Goal: Task Accomplishment & Management: Complete application form

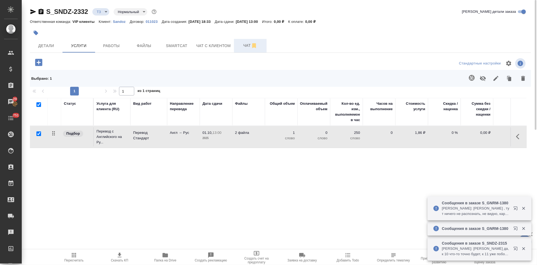
click at [248, 49] on button "Чат" at bounding box center [250, 46] width 33 height 14
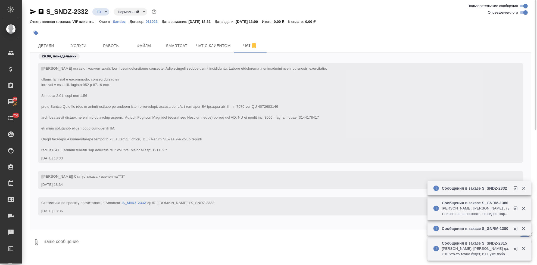
scroll to position [72, 0]
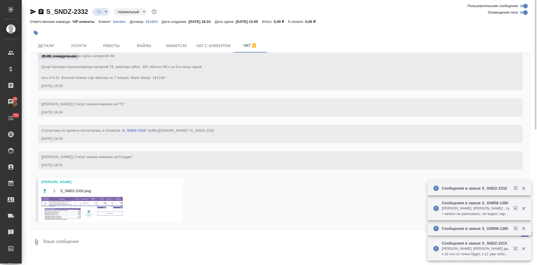
click at [86, 207] on img at bounding box center [82, 208] width 82 height 23
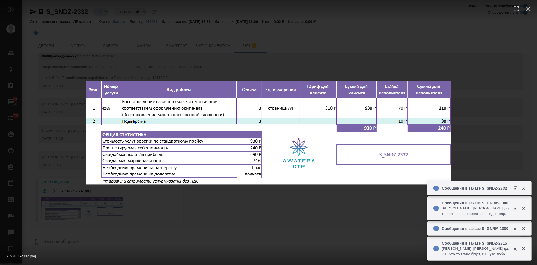
click at [228, 222] on div "S_SNDZ-2332.png 1 of 1" at bounding box center [268, 132] width 537 height 265
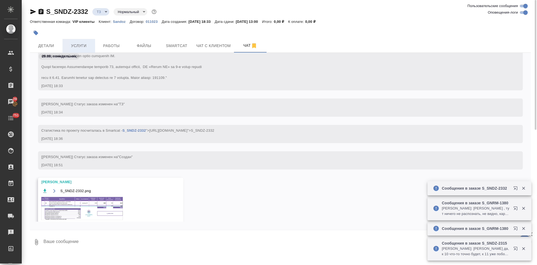
click at [81, 44] on span "Услуги" at bounding box center [79, 45] width 26 height 7
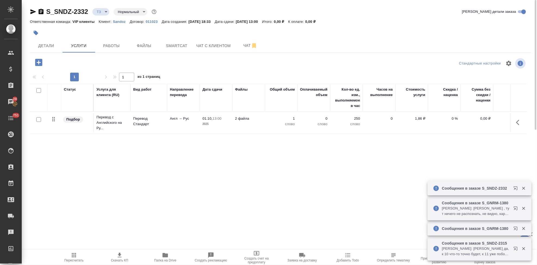
click at [37, 64] on icon "button" at bounding box center [38, 62] width 7 height 7
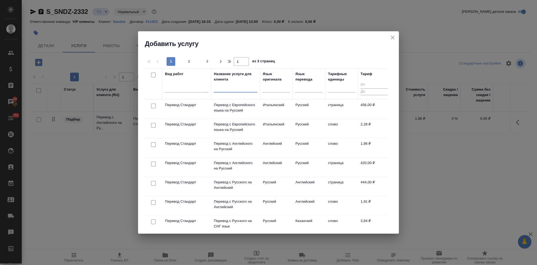
click at [228, 91] on input "text" at bounding box center [235, 89] width 43 height 7
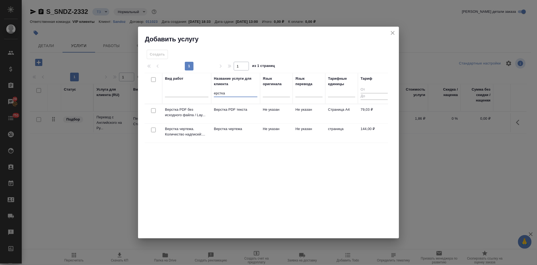
type input "ерстка"
click at [251, 131] on p "Верстка чертежа" at bounding box center [235, 128] width 43 height 5
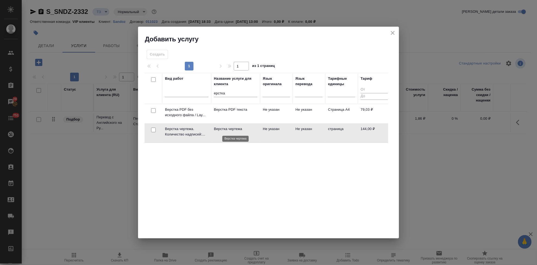
click at [251, 131] on p "Верстка чертежа" at bounding box center [235, 128] width 43 height 5
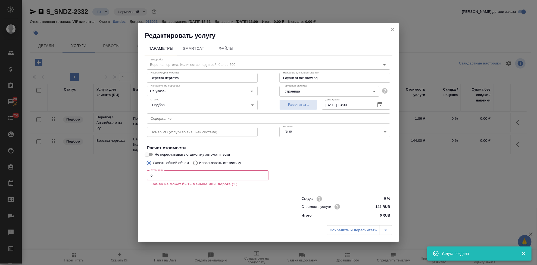
click at [161, 178] on input "0" at bounding box center [208, 175] width 122 height 10
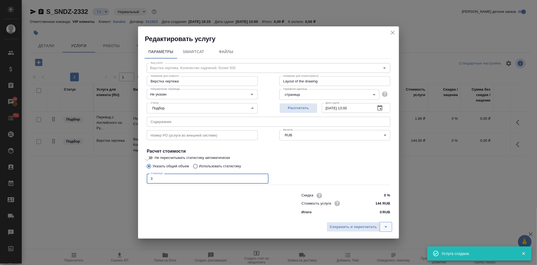
type input "3"
click at [385, 229] on icon "split button" at bounding box center [386, 226] width 7 height 7
click at [368, 218] on li "Сохранить" at bounding box center [359, 215] width 65 height 9
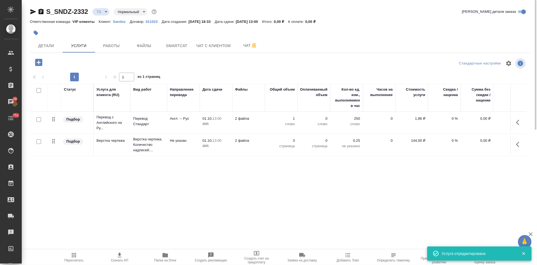
click at [516, 123] on icon "button" at bounding box center [519, 122] width 7 height 7
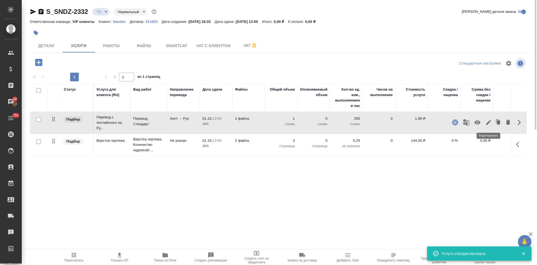
click at [491, 123] on icon "button" at bounding box center [488, 122] width 7 height 7
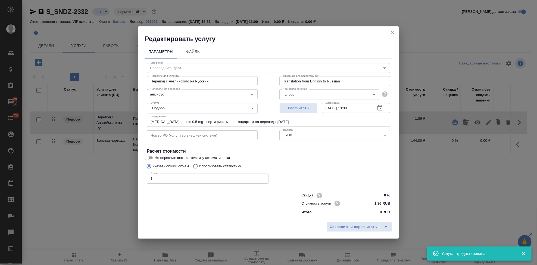
click at [195, 166] on input "Использовать статистику" at bounding box center [194, 166] width 9 height 10
radio input "true"
radio input "false"
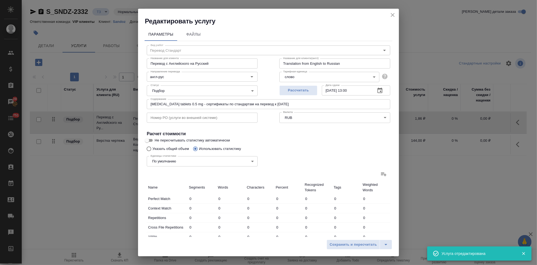
click at [380, 175] on icon at bounding box center [383, 174] width 7 height 7
click at [0, 0] on input "file" at bounding box center [0, 0] width 0 height 0
type input "42"
type input "499"
type input "3178"
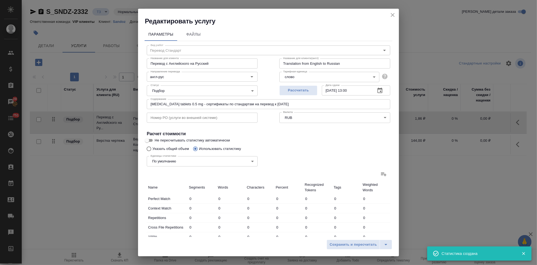
type input "1"
type input "5"
type input "21"
type input "36"
type input "361"
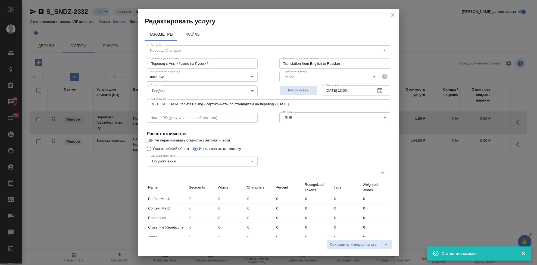
type input "2234"
type input "14"
type input "205"
type input "1282"
type input "1"
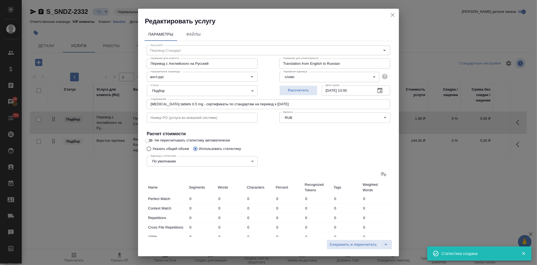
type input "3"
type input "23"
type input "6"
type input "30"
type input "179"
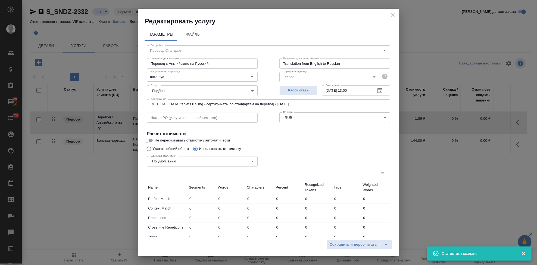
type input "11"
type input "88"
type input "548"
type input "110"
type input "1186"
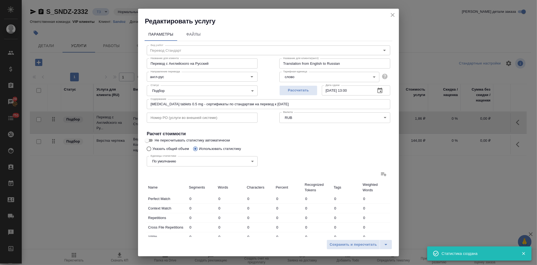
type input "7444"
type input "111"
type input "1191"
type input "7465"
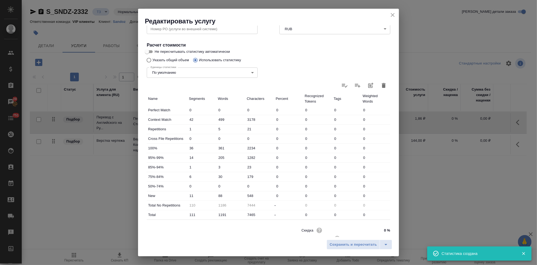
scroll to position [105, 0]
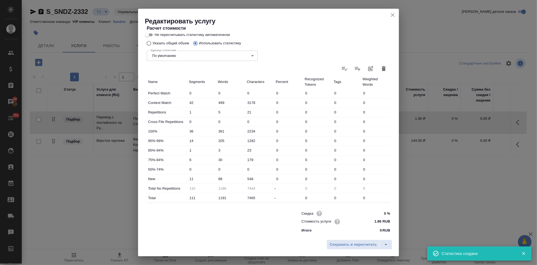
click at [219, 177] on input "88" at bounding box center [231, 179] width 29 height 8
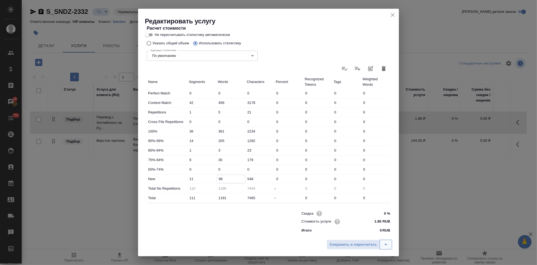
type input "98"
click at [388, 241] on icon "split button" at bounding box center [386, 244] width 7 height 7
click at [380, 235] on li "Сохранить" at bounding box center [359, 233] width 65 height 9
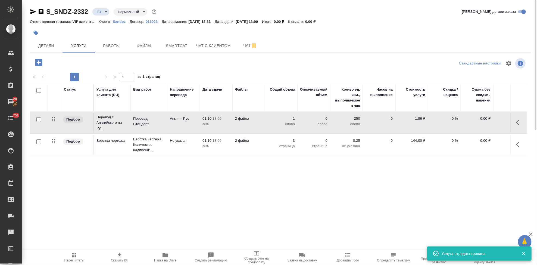
click at [75, 257] on icon "button" at bounding box center [74, 255] width 4 height 4
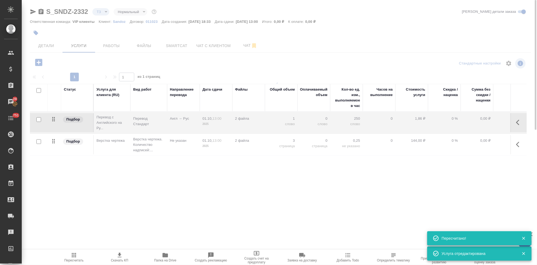
type input "new"
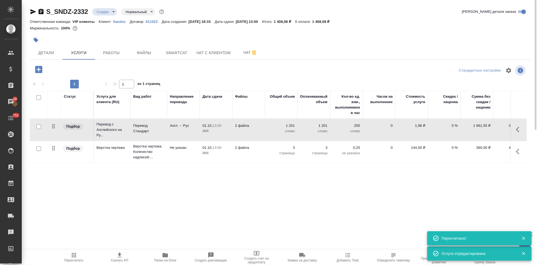
click at [121, 259] on span "Скачать КП" at bounding box center [119, 260] width 17 height 4
click at [53, 52] on span "Детали" at bounding box center [46, 52] width 26 height 7
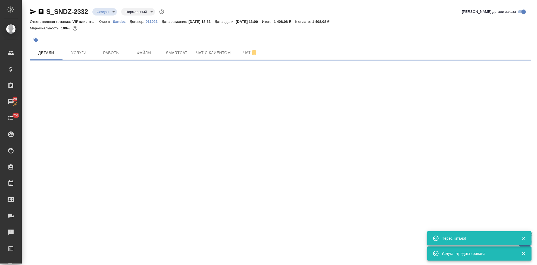
select select "RU"
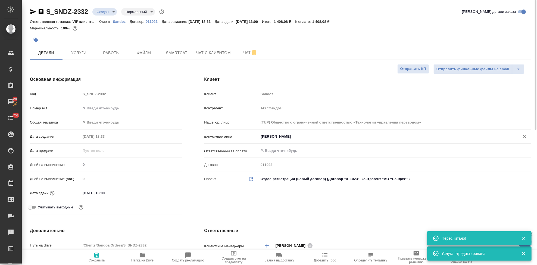
type textarea "x"
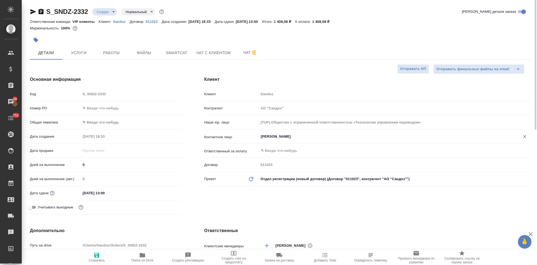
click at [330, 134] on input "[PERSON_NAME]" at bounding box center [385, 136] width 251 height 7
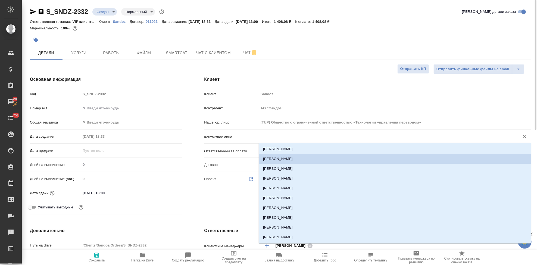
type textarea "x"
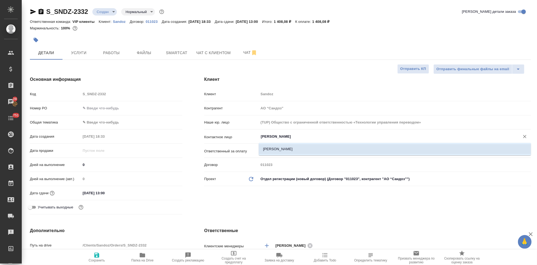
click at [301, 152] on li "[PERSON_NAME]" at bounding box center [395, 149] width 272 height 10
type input "[PERSON_NAME]"
type textarea "x"
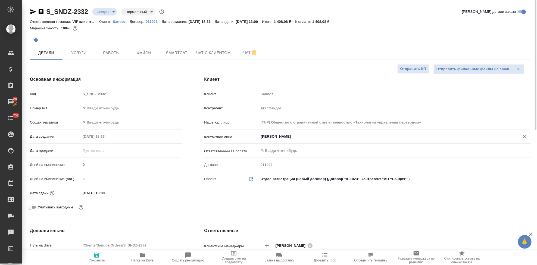
type input "[PERSON_NAME]"
click at [98, 258] on icon "button" at bounding box center [96, 255] width 7 height 7
type textarea "x"
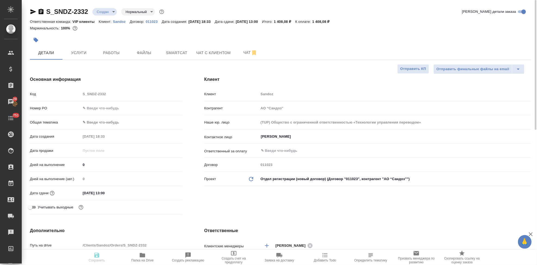
type textarea "x"
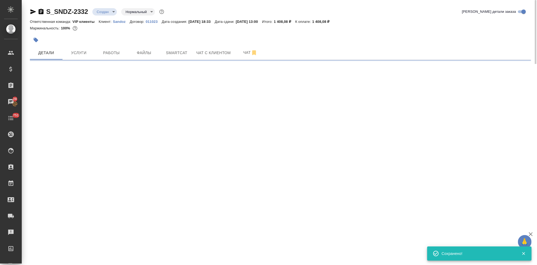
select select "RU"
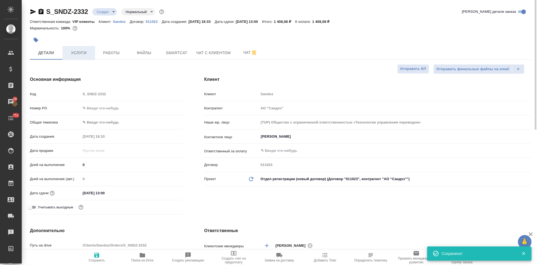
type textarea "x"
click at [83, 57] on button "Услуги" at bounding box center [79, 53] width 33 height 14
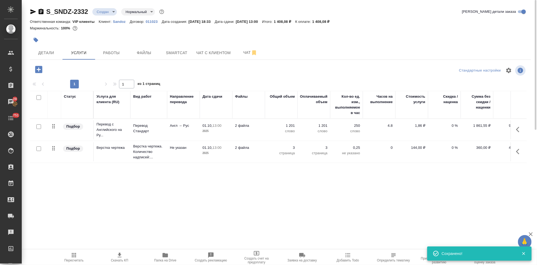
click at [78, 260] on span "Пересчитать" at bounding box center [73, 260] width 19 height 4
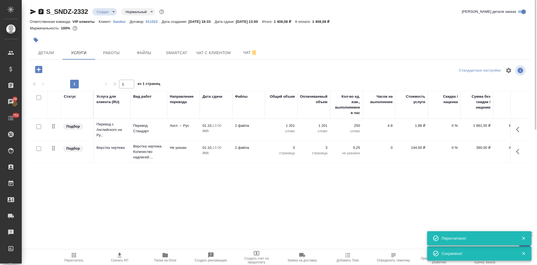
click at [113, 13] on body "🙏 .cls-1 fill:#fff; AWATERA Kabargina [PERSON_NAME] Спецификации Заказы 28 Чаты…" at bounding box center [268, 132] width 537 height 265
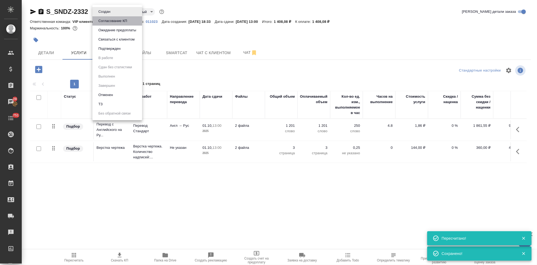
click at [117, 23] on button "Согласование КП" at bounding box center [113, 21] width 32 height 6
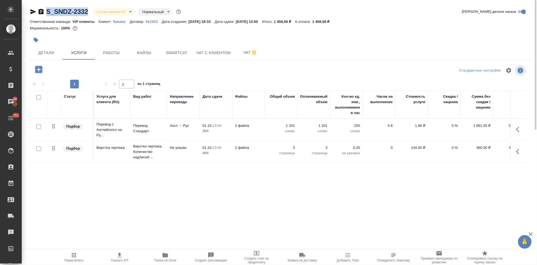
drag, startPoint x: 90, startPoint y: 13, endPoint x: 46, endPoint y: 14, distance: 43.5
click at [46, 14] on div "S_SNDZ-2332 Согласование КП kpNegotiation Нормальный normal" at bounding box center [106, 11] width 152 height 9
copy link "S_SNDZ-2332"
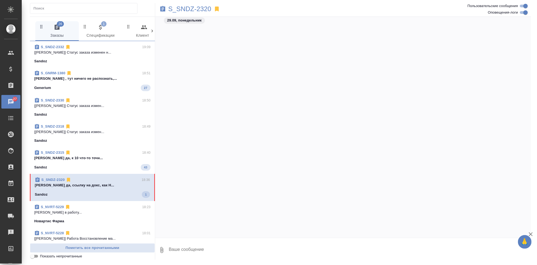
scroll to position [15262, 0]
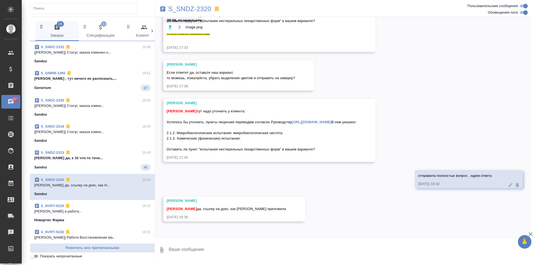
click at [235, 248] on textarea at bounding box center [349, 250] width 363 height 18
type textarea "супер, так и сделала, отправила"
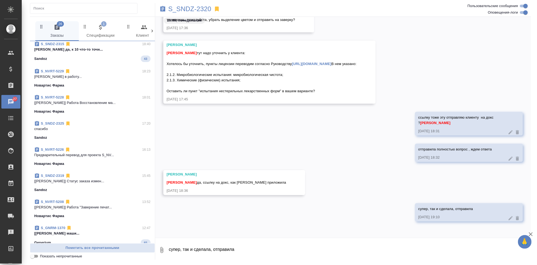
scroll to position [0, 0]
